Goal: Task Accomplishment & Management: Use online tool/utility

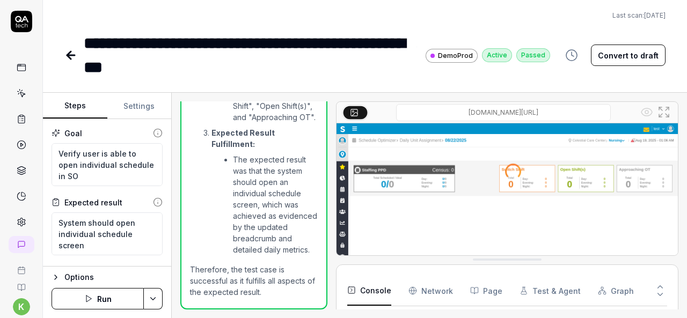
scroll to position [884, 0]
click at [20, 92] on icon at bounding box center [22, 94] width 5 height 5
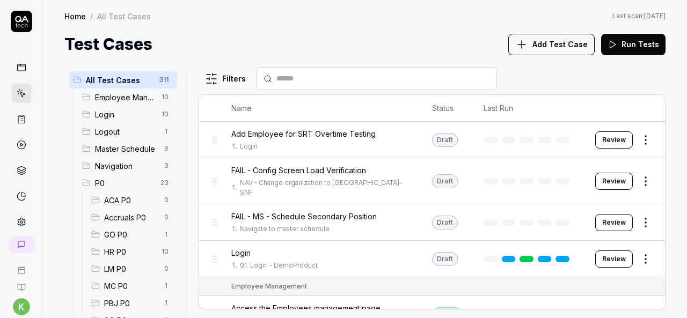
click at [121, 115] on span "Login" at bounding box center [125, 114] width 60 height 11
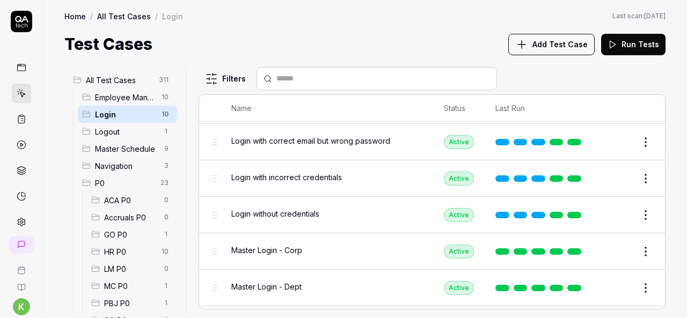
scroll to position [194, 0]
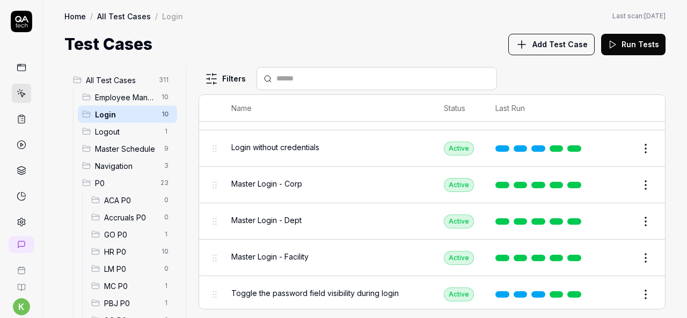
click at [619, 177] on button "Edit" at bounding box center [620, 185] width 26 height 17
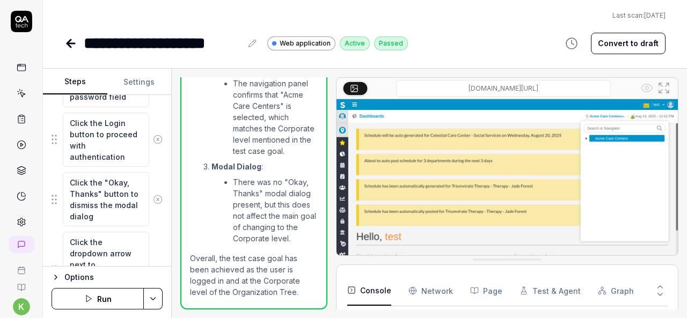
scroll to position [398, 0]
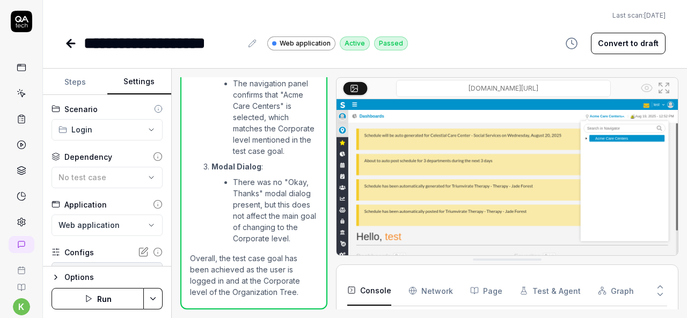
click at [134, 81] on button "Settings" at bounding box center [139, 82] width 64 height 26
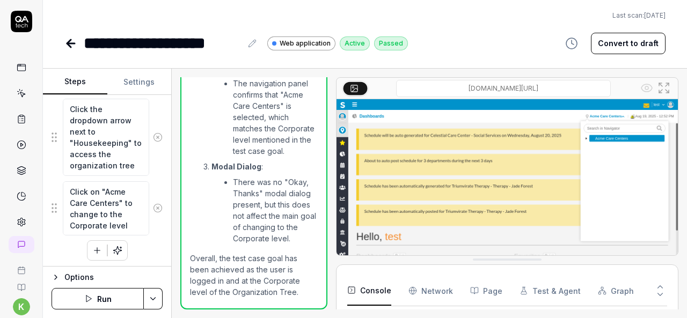
scroll to position [298, 0]
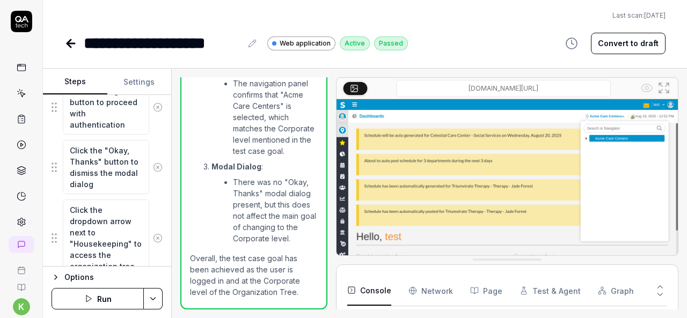
click at [71, 81] on button "Steps" at bounding box center [75, 82] width 64 height 26
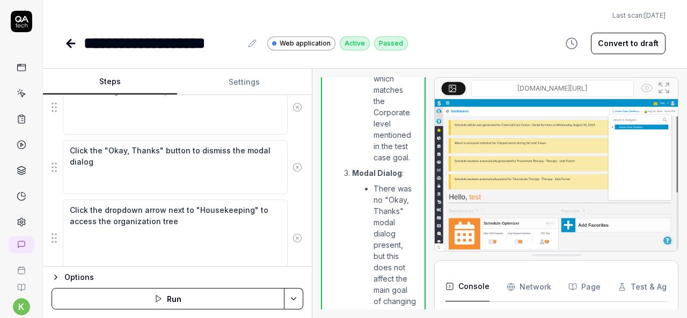
scroll to position [1408, 0]
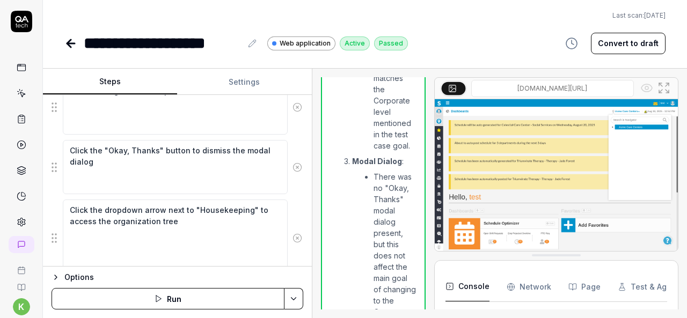
click at [313, 184] on div "Steps Settings Goal Login to [URL][DOMAIN_NAME] and change to the Corporate lev…" at bounding box center [365, 194] width 644 height 250
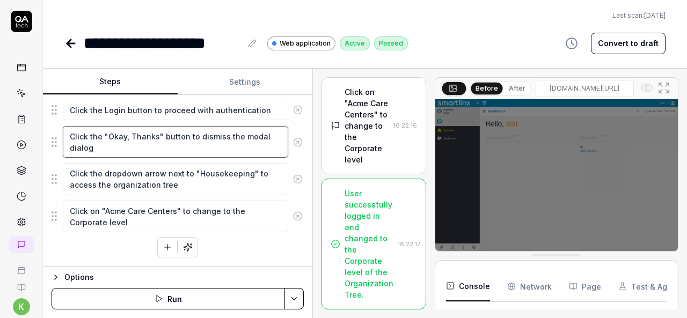
scroll to position [710, 0]
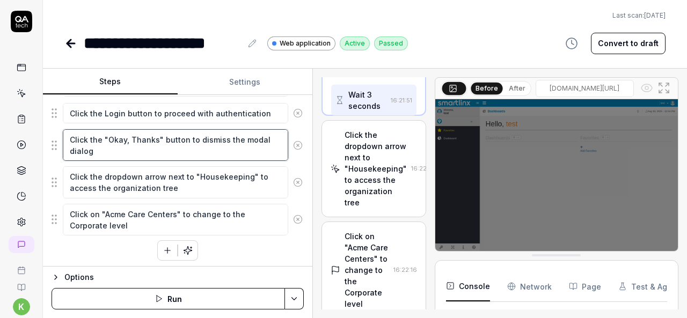
click at [103, 184] on fieldset "Enter the username in the username field Enter the password in the password fie…" at bounding box center [178, 142] width 252 height 188
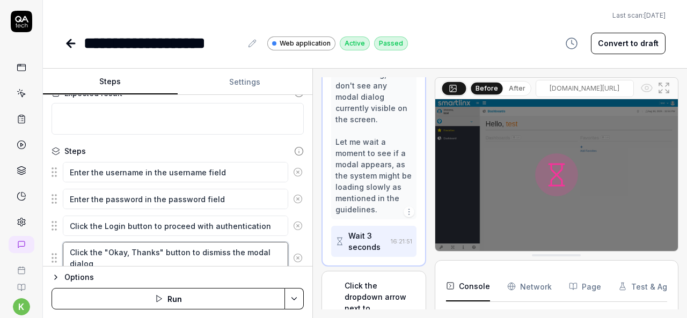
scroll to position [107, 0]
click at [175, 301] on button "Run" at bounding box center [169, 298] width 234 height 21
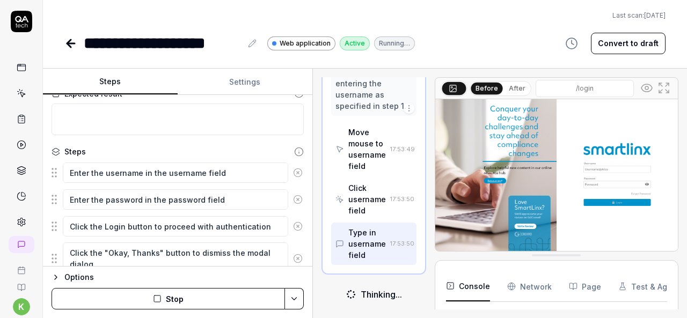
click at [367, 187] on div "Click username field" at bounding box center [368, 200] width 38 height 34
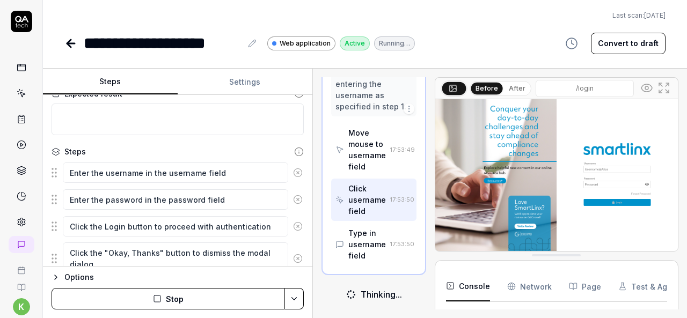
scroll to position [225, 0]
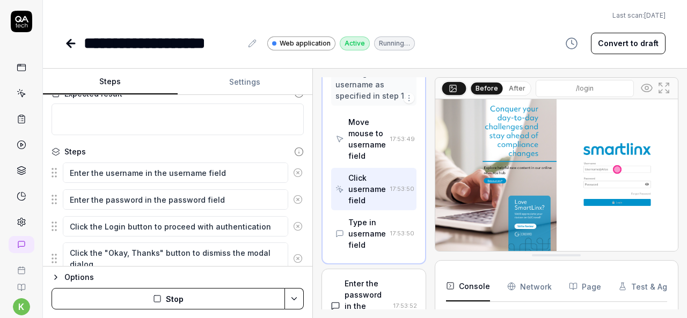
click at [365, 241] on div "Type in username field" at bounding box center [368, 234] width 38 height 34
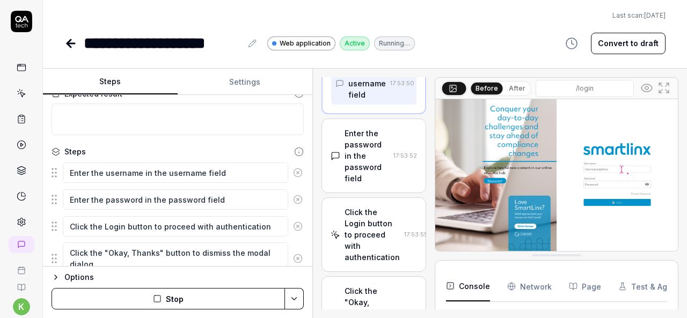
scroll to position [83, 0]
click at [365, 241] on div "Click the Login button to proceed with authentication" at bounding box center [372, 235] width 55 height 56
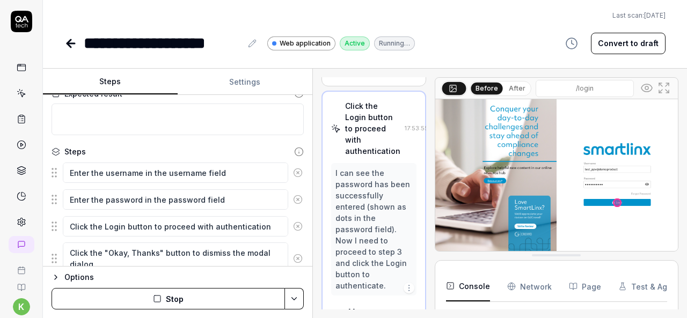
scroll to position [212, 0]
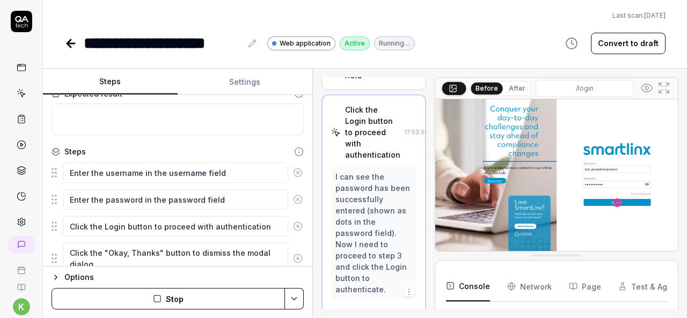
click at [459, 25] on div "**********" at bounding box center [365, 27] width 644 height 55
click at [18, 94] on icon at bounding box center [22, 94] width 10 height 10
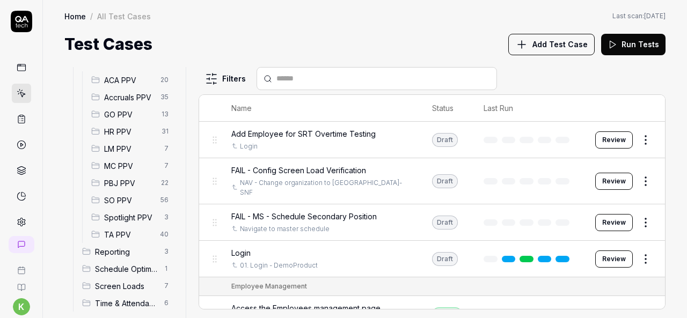
scroll to position [320, 0]
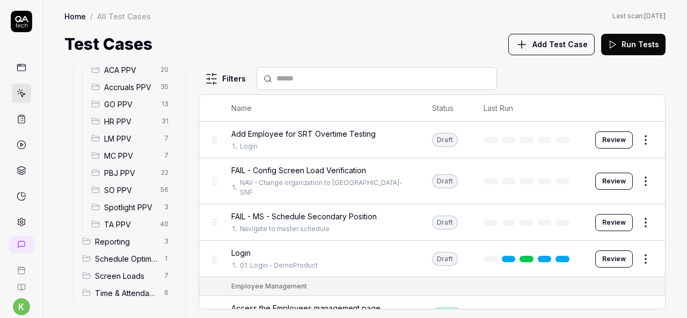
click at [127, 211] on span "Spotlight PPV" at bounding box center [131, 207] width 54 height 11
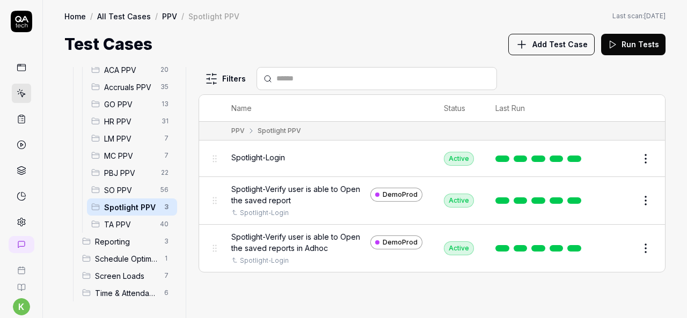
click at [618, 197] on button "Edit" at bounding box center [620, 200] width 26 height 17
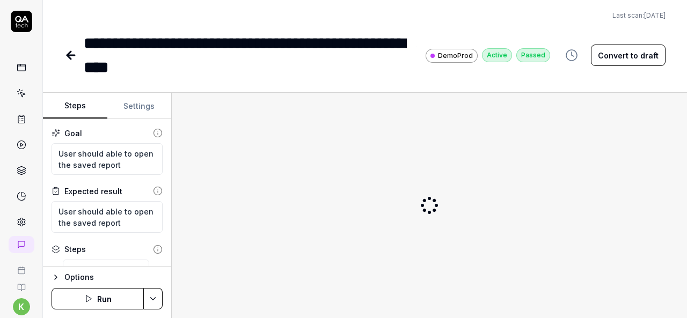
type textarea "*"
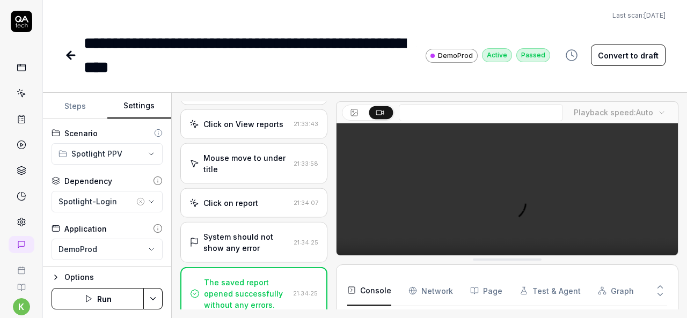
click at [140, 97] on button "Settings" at bounding box center [139, 106] width 64 height 26
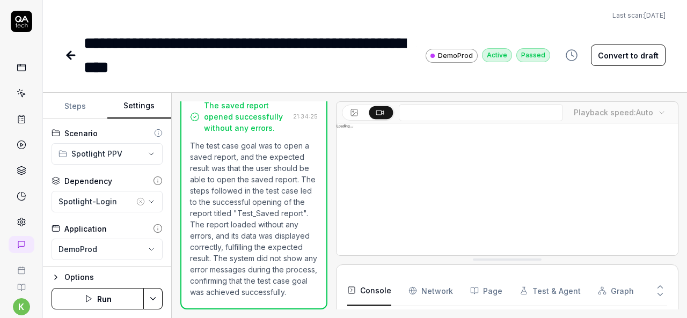
scroll to position [2147, 0]
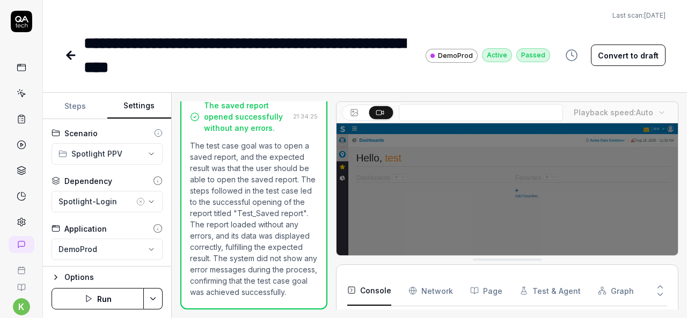
click at [136, 202] on icon "button" at bounding box center [140, 202] width 9 height 9
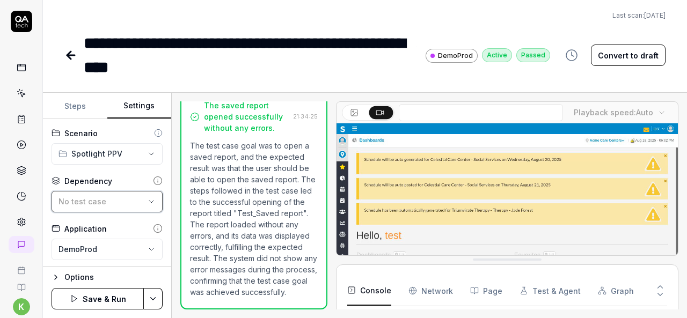
click at [147, 200] on icon "button" at bounding box center [151, 202] width 9 height 9
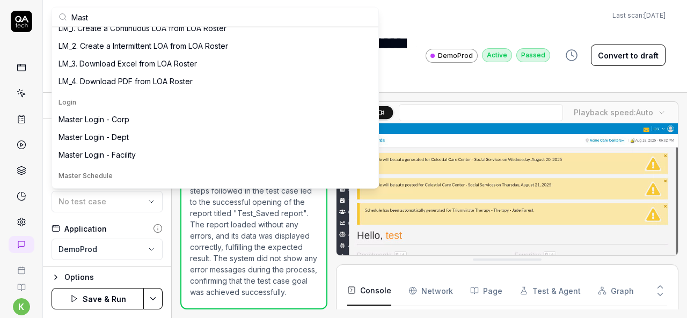
scroll to position [292, 0]
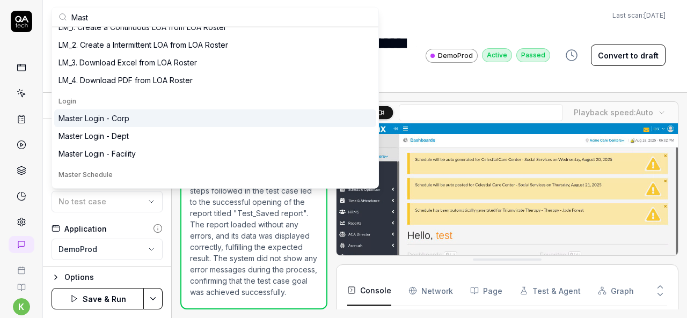
type input "Mast"
click at [125, 115] on div "Master Login - Corp" at bounding box center [94, 118] width 71 height 11
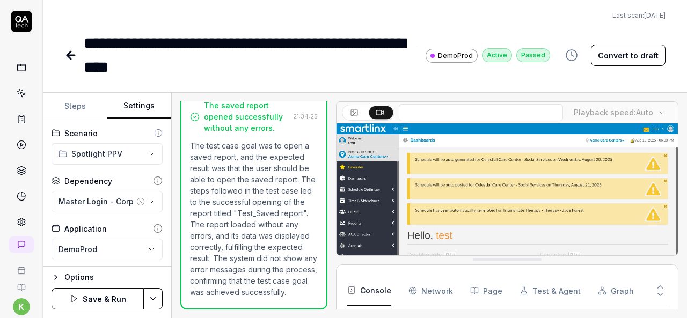
click at [154, 300] on html "**********" at bounding box center [343, 159] width 687 height 318
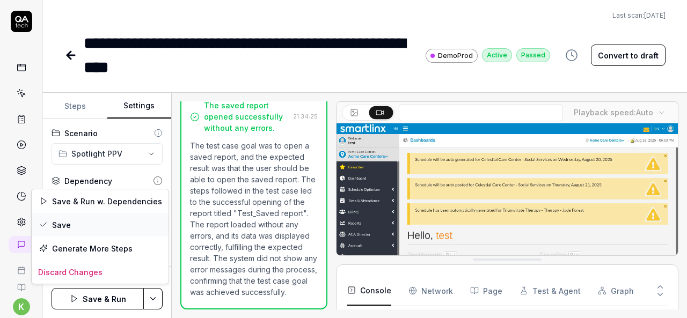
click at [61, 221] on div "Save" at bounding box center [100, 225] width 137 height 24
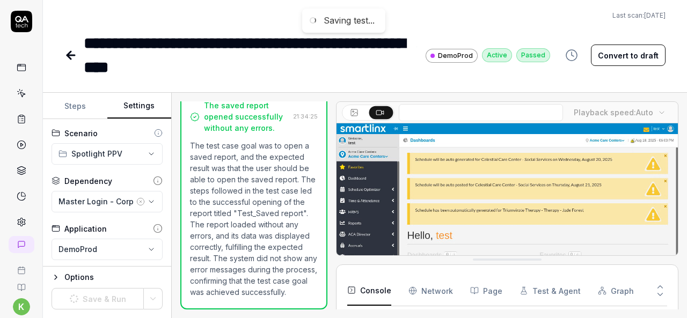
scroll to position [73, 0]
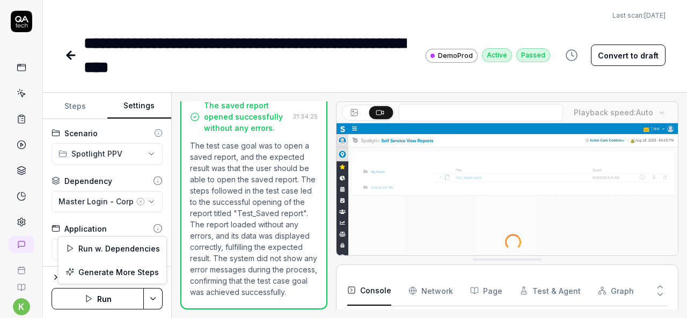
click at [162, 296] on html "**********" at bounding box center [343, 159] width 687 height 318
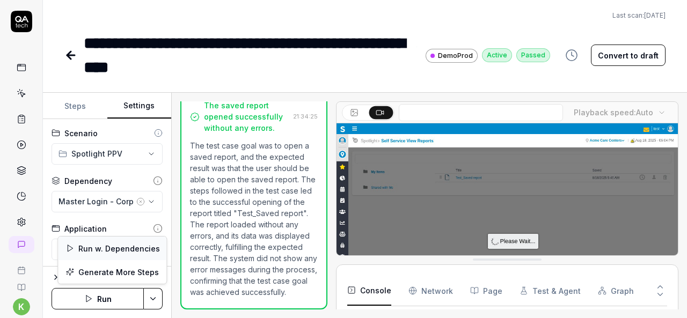
click at [112, 248] on div "Run w. Dependencies" at bounding box center [112, 249] width 108 height 24
